Goal: Information Seeking & Learning: Learn about a topic

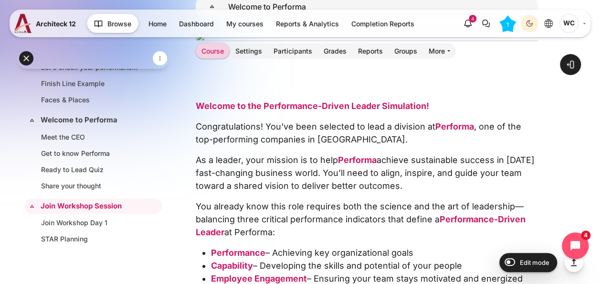
scroll to position [2101, 0]
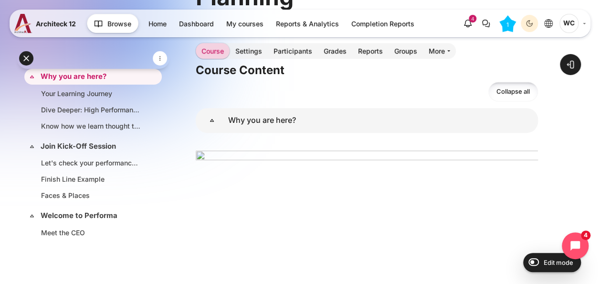
scroll to position [191, 0]
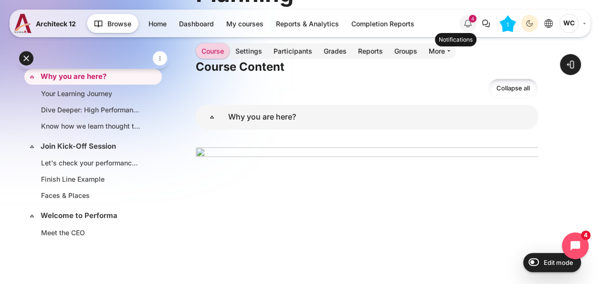
click at [473, 26] on icon "Show notification window with 4 new notifications" at bounding box center [467, 23] width 11 height 11
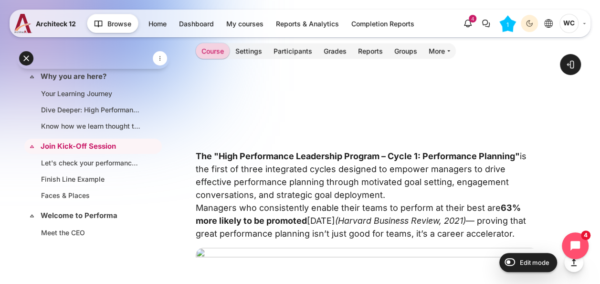
scroll to position [287, 0]
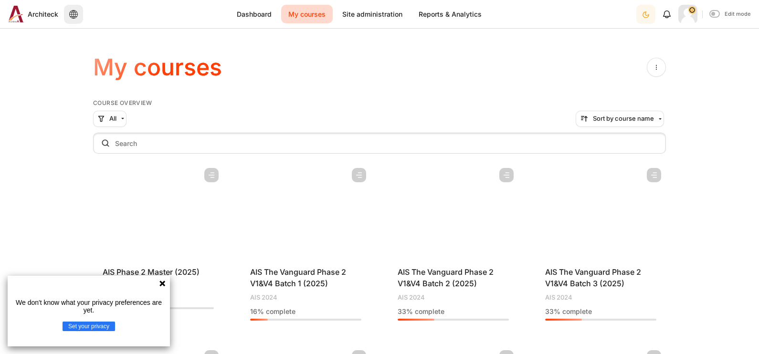
scroll to position [537, 0]
